Goal: Task Accomplishment & Management: Use online tool/utility

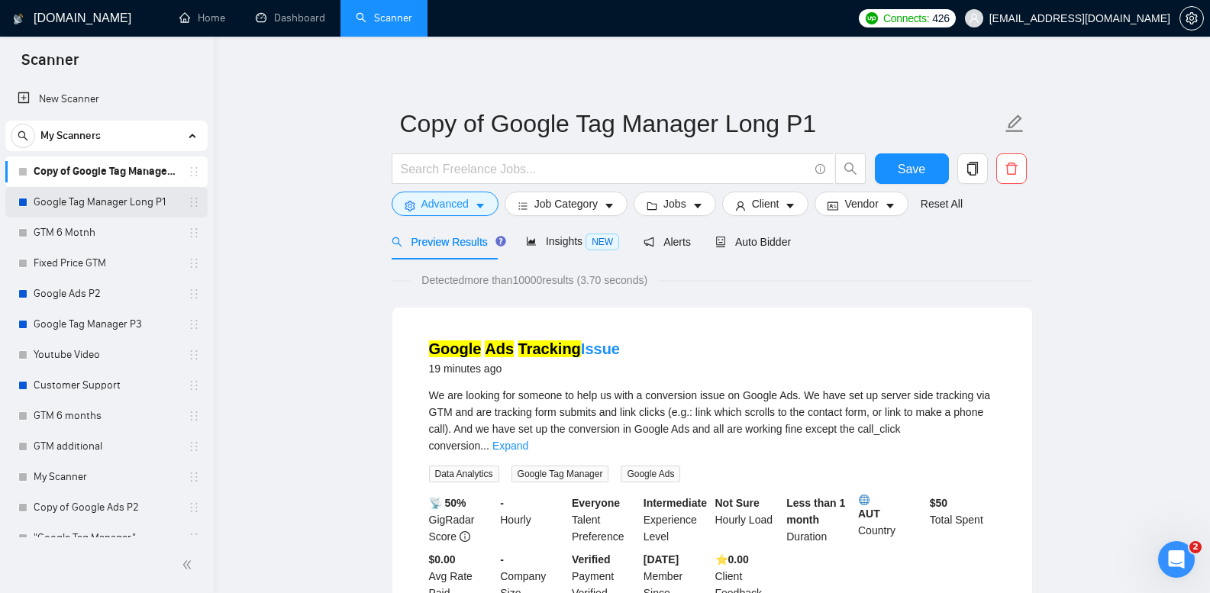
click at [120, 205] on link "Google Tag Manager Long P1" at bounding box center [106, 202] width 145 height 31
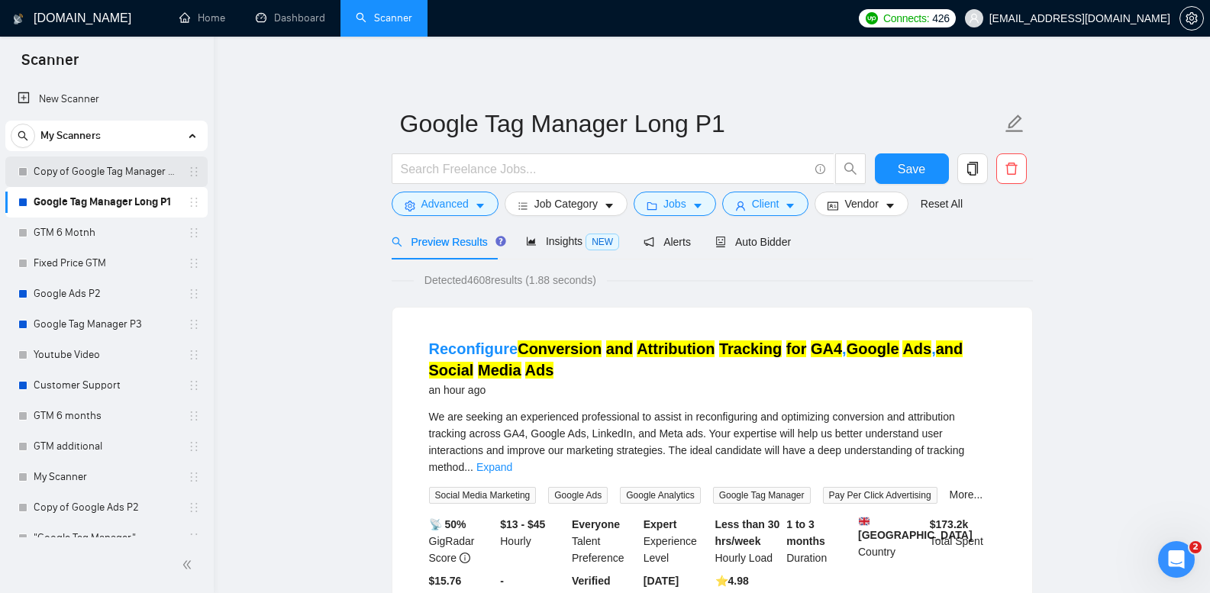
click at [140, 171] on link "Copy of Google Tag Manager Long P1" at bounding box center [106, 172] width 145 height 31
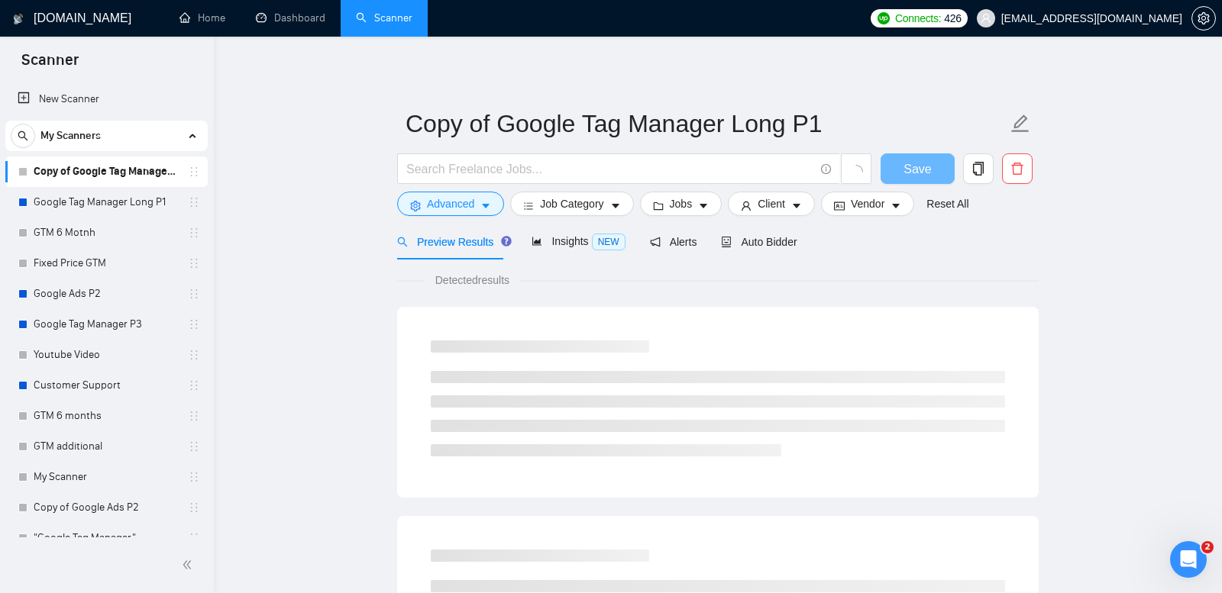
click at [1196, 14] on icon "setting" at bounding box center [1192, 18] width 12 height 12
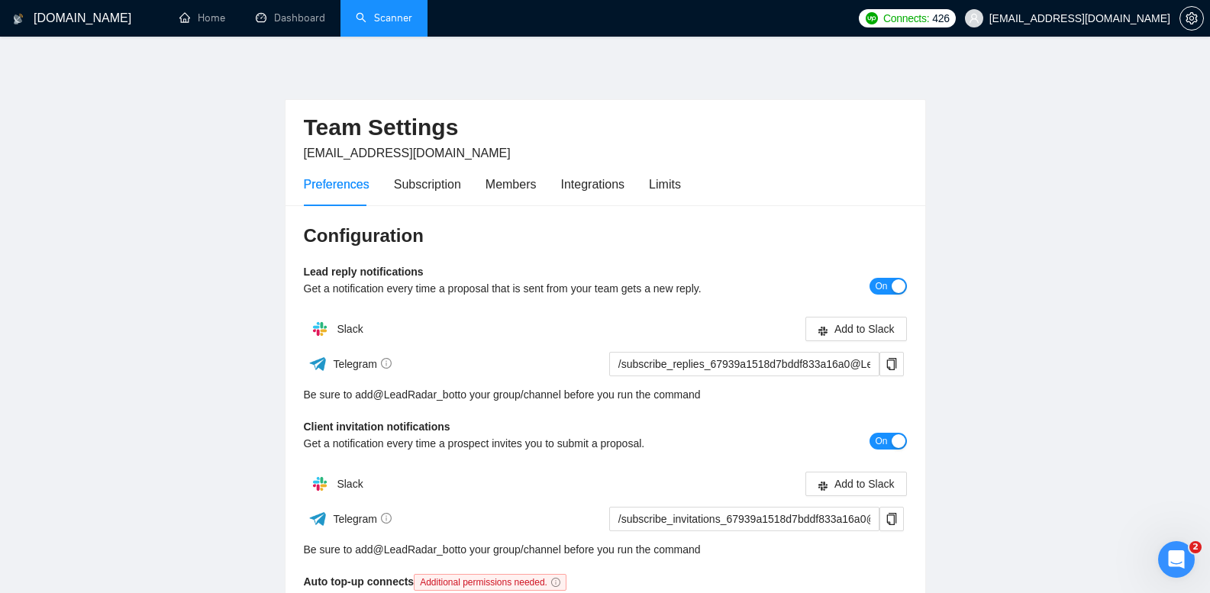
click at [385, 15] on link "Scanner" at bounding box center [384, 17] width 57 height 13
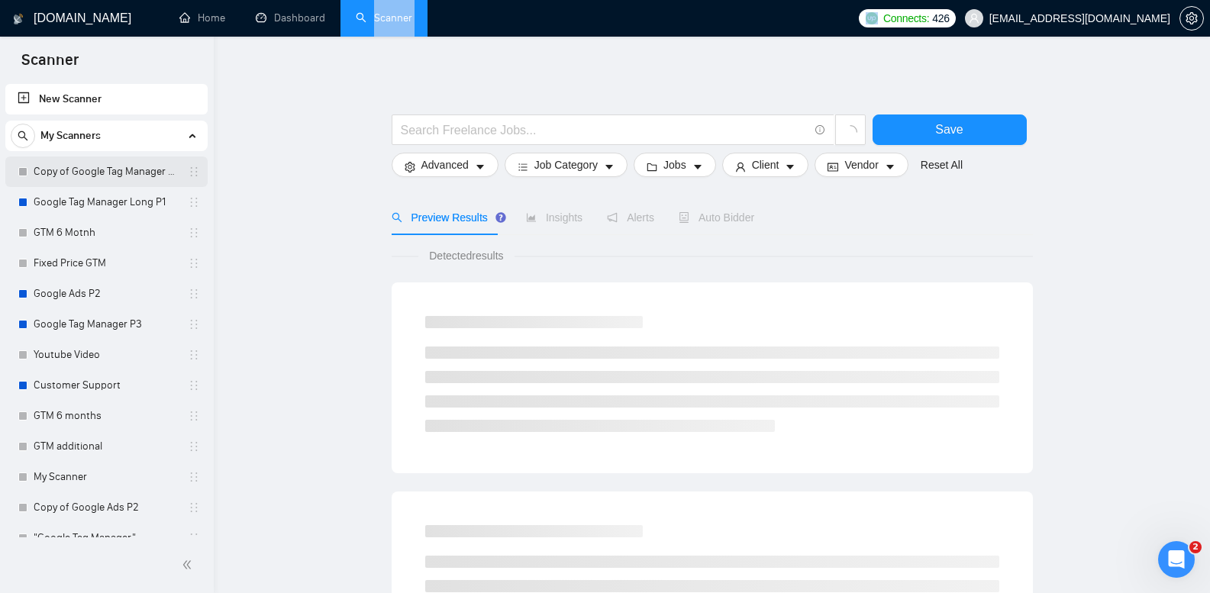
click at [112, 174] on link "Copy of Google Tag Manager Long P1" at bounding box center [106, 172] width 145 height 31
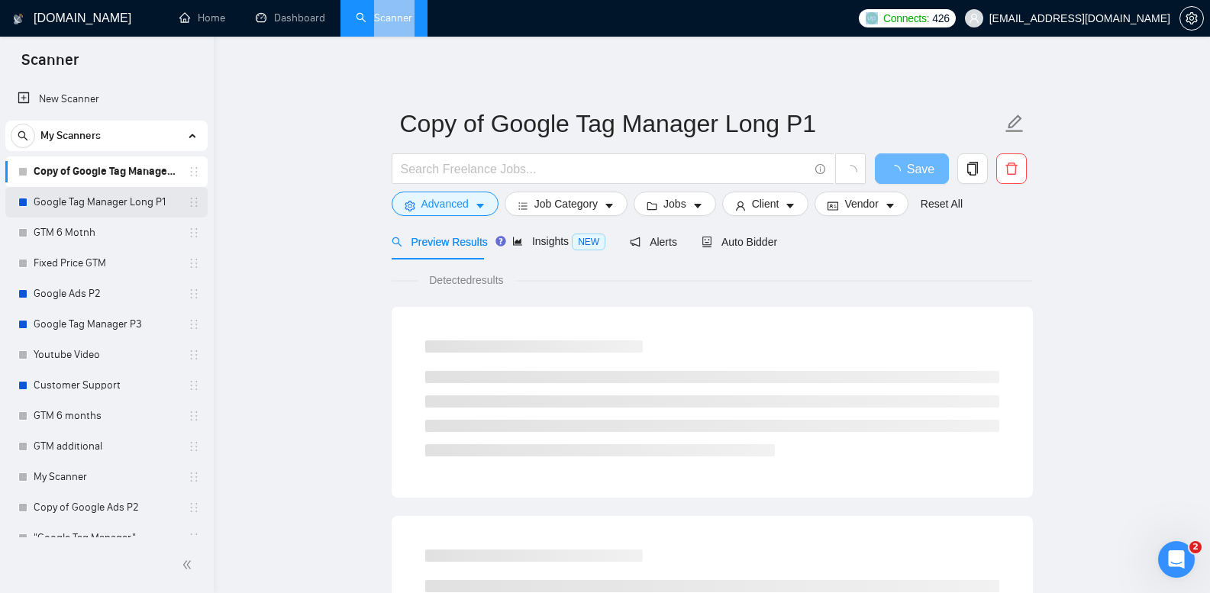
click at [121, 201] on link "Google Tag Manager Long P1" at bounding box center [106, 202] width 145 height 31
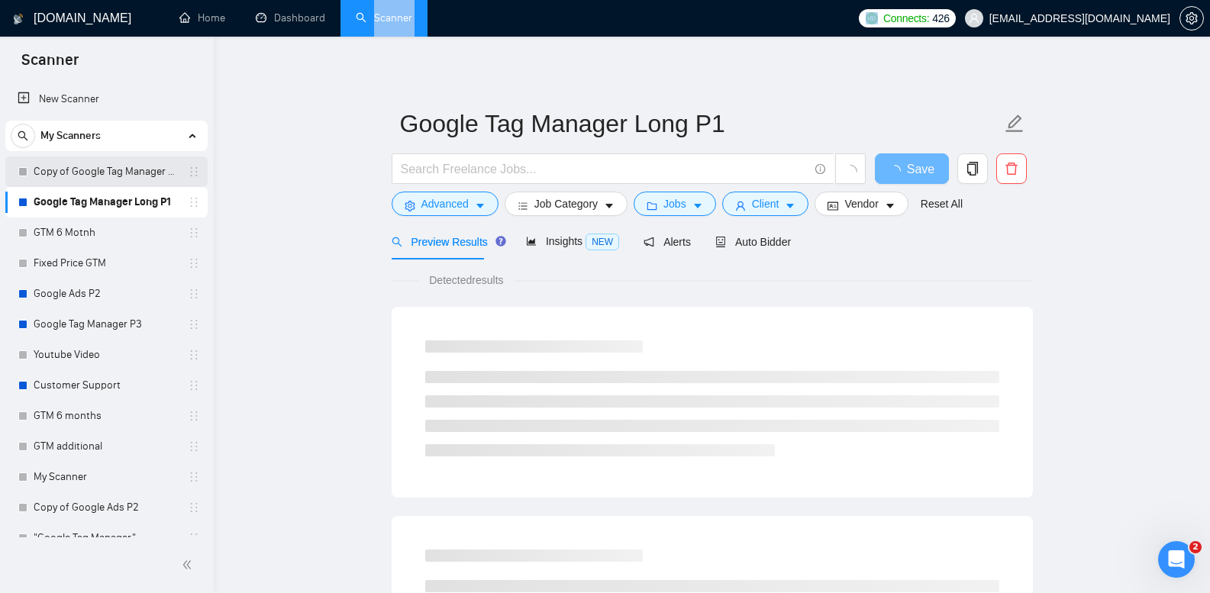
click at [125, 181] on link "Copy of Google Tag Manager Long P1" at bounding box center [106, 172] width 145 height 31
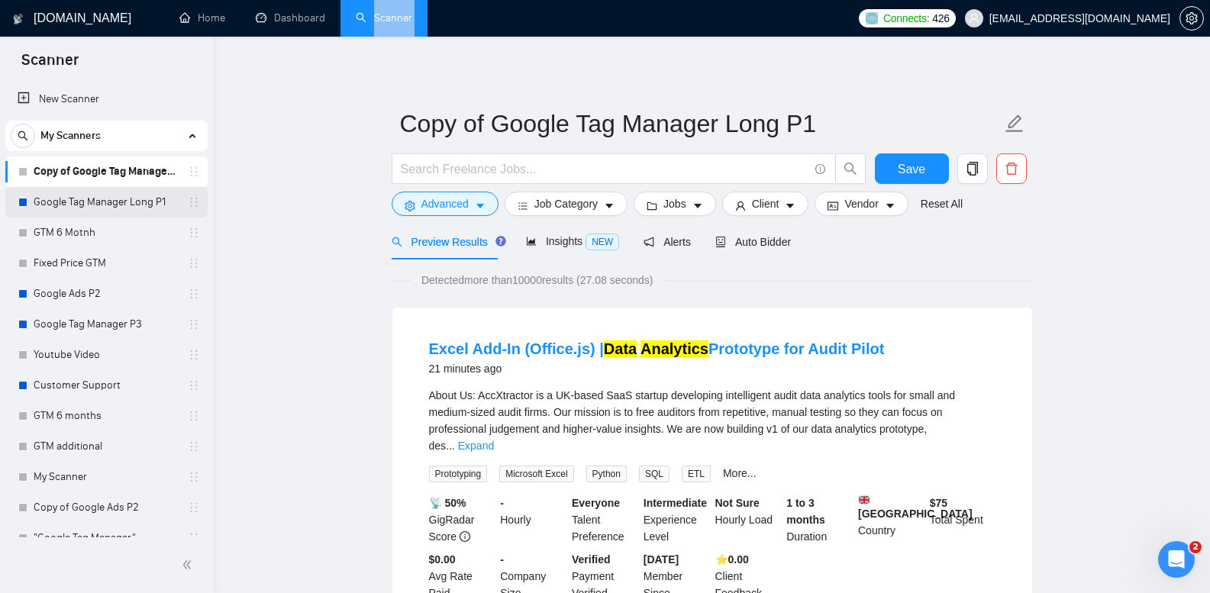
click at [159, 206] on link "Google Tag Manager Long P1" at bounding box center [106, 202] width 145 height 31
